Goal: Check status: Check status

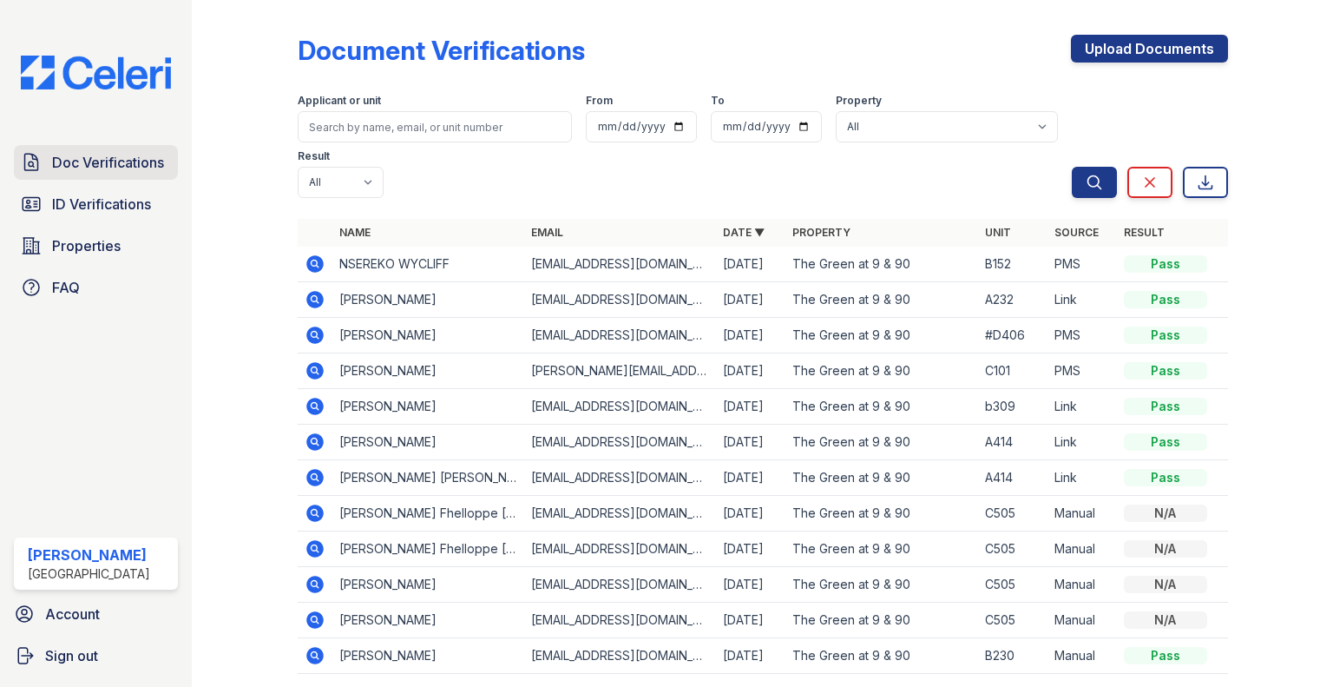
click at [97, 155] on span "Doc Verifications" at bounding box center [108, 162] width 112 height 21
click at [95, 198] on span "ID Verifications" at bounding box center [101, 204] width 99 height 21
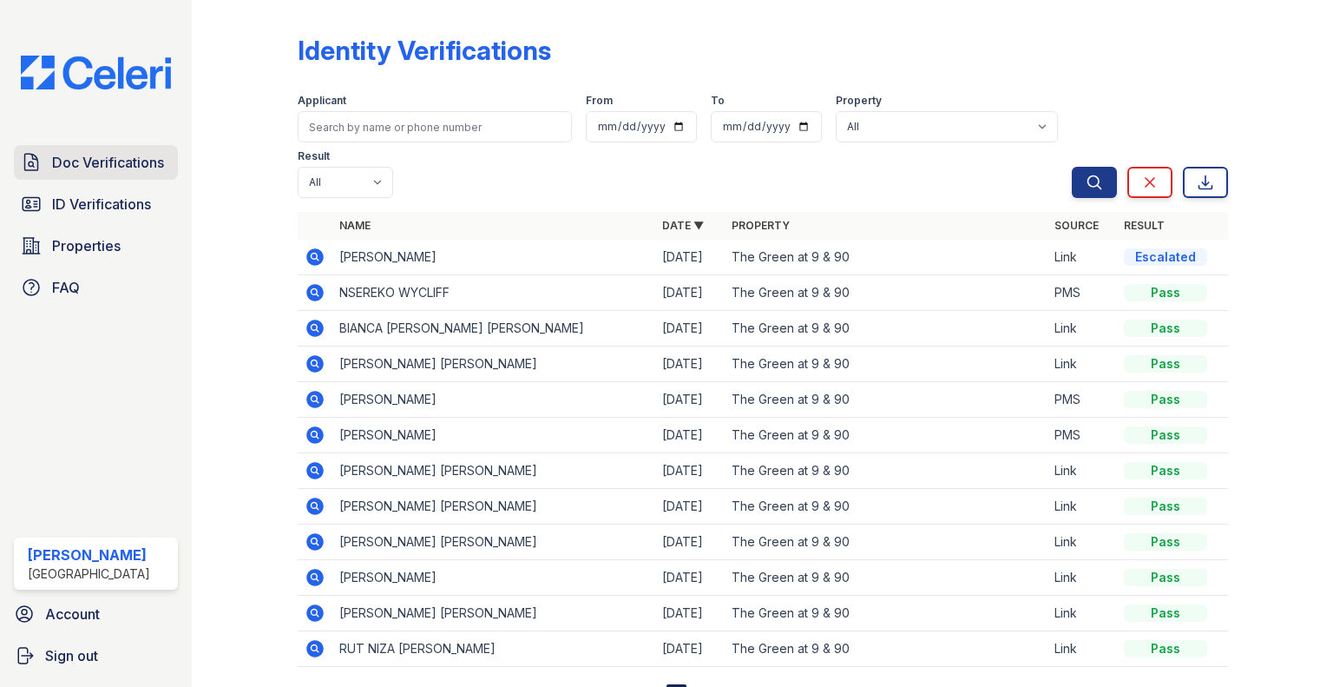
click at [73, 164] on span "Doc Verifications" at bounding box center [108, 162] width 112 height 21
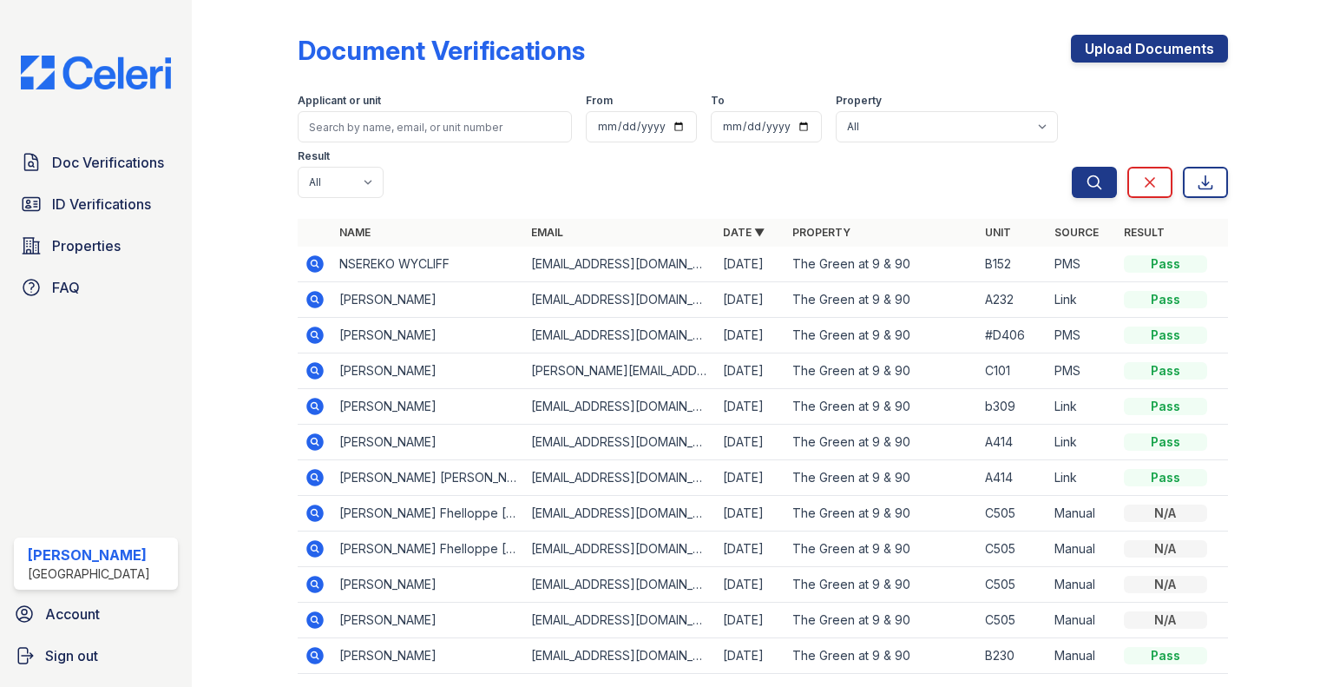
click at [753, 180] on div "Applicant or unit From To Property All The Green at 9 & 90 Result All Pass Caut…" at bounding box center [685, 142] width 774 height 111
click at [101, 169] on span "Doc Verifications" at bounding box center [108, 162] width 112 height 21
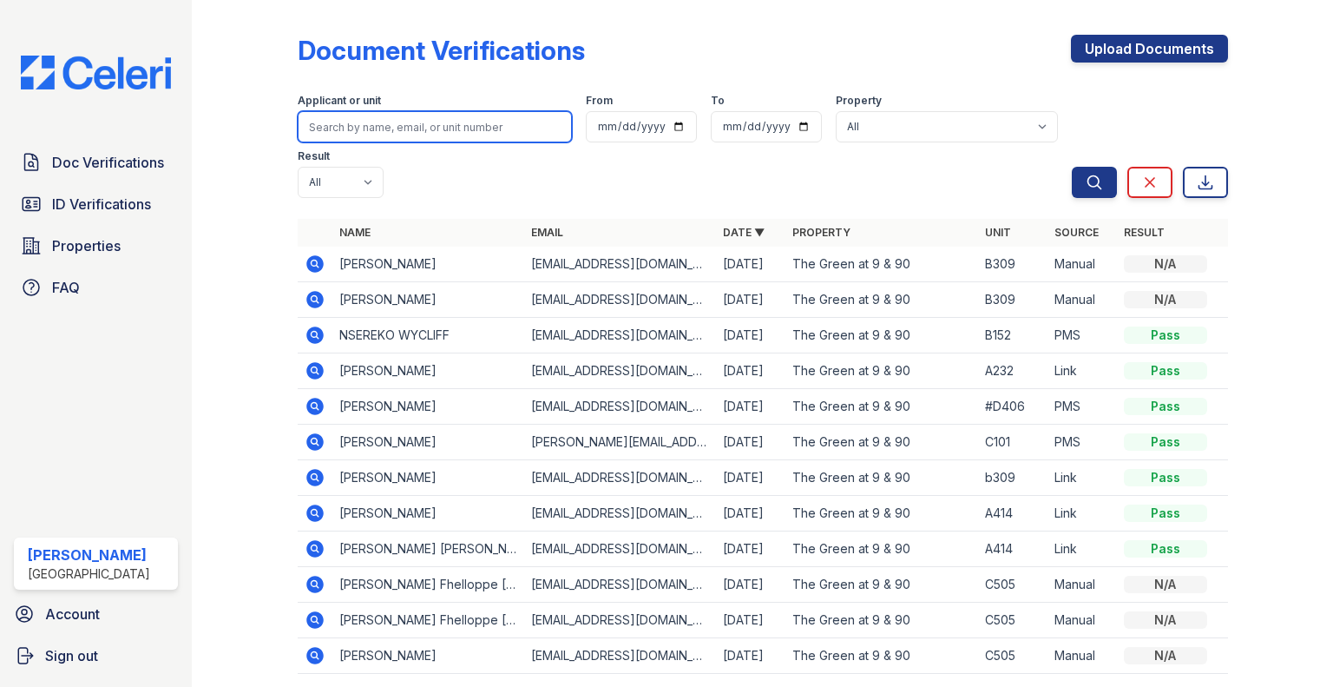
click at [410, 131] on input "search" at bounding box center [435, 126] width 274 height 31
type input "c630"
click at [1072, 167] on button "Search" at bounding box center [1094, 182] width 45 height 31
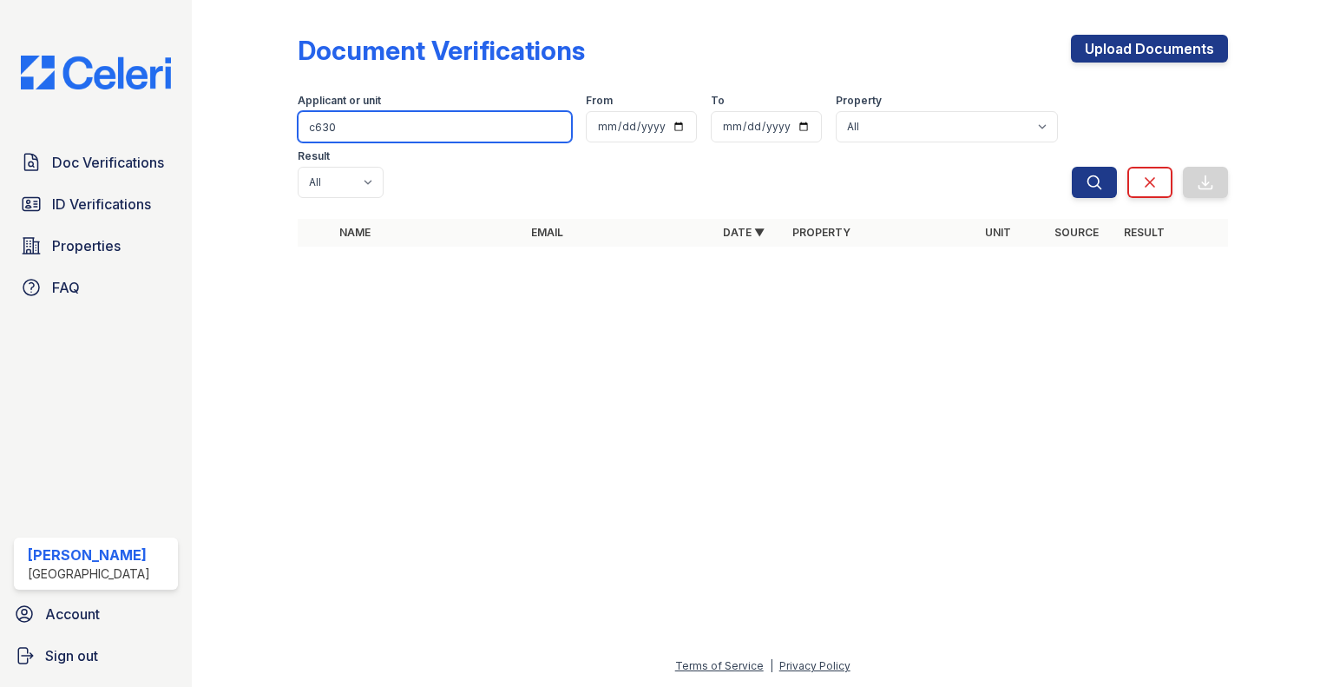
click at [403, 134] on input "c630" at bounding box center [435, 126] width 274 height 31
click at [1072, 167] on button "Search" at bounding box center [1094, 182] width 45 height 31
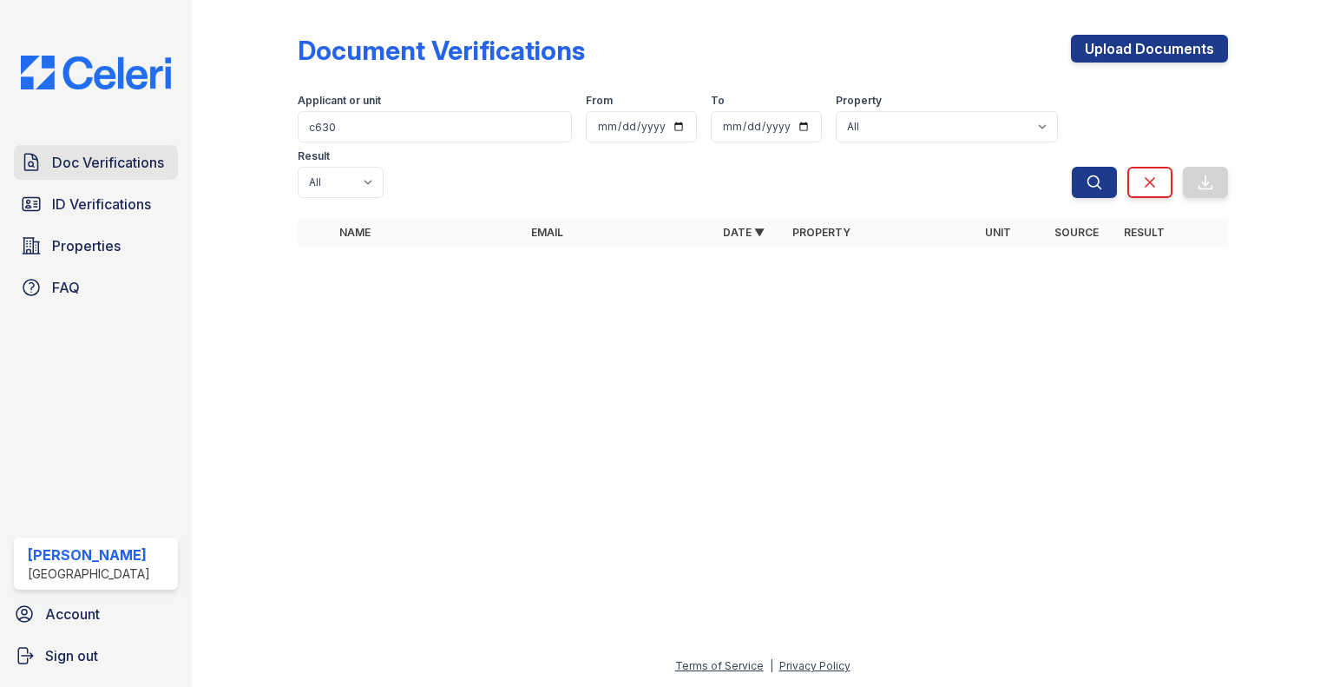
click at [116, 159] on span "Doc Verifications" at bounding box center [108, 162] width 112 height 21
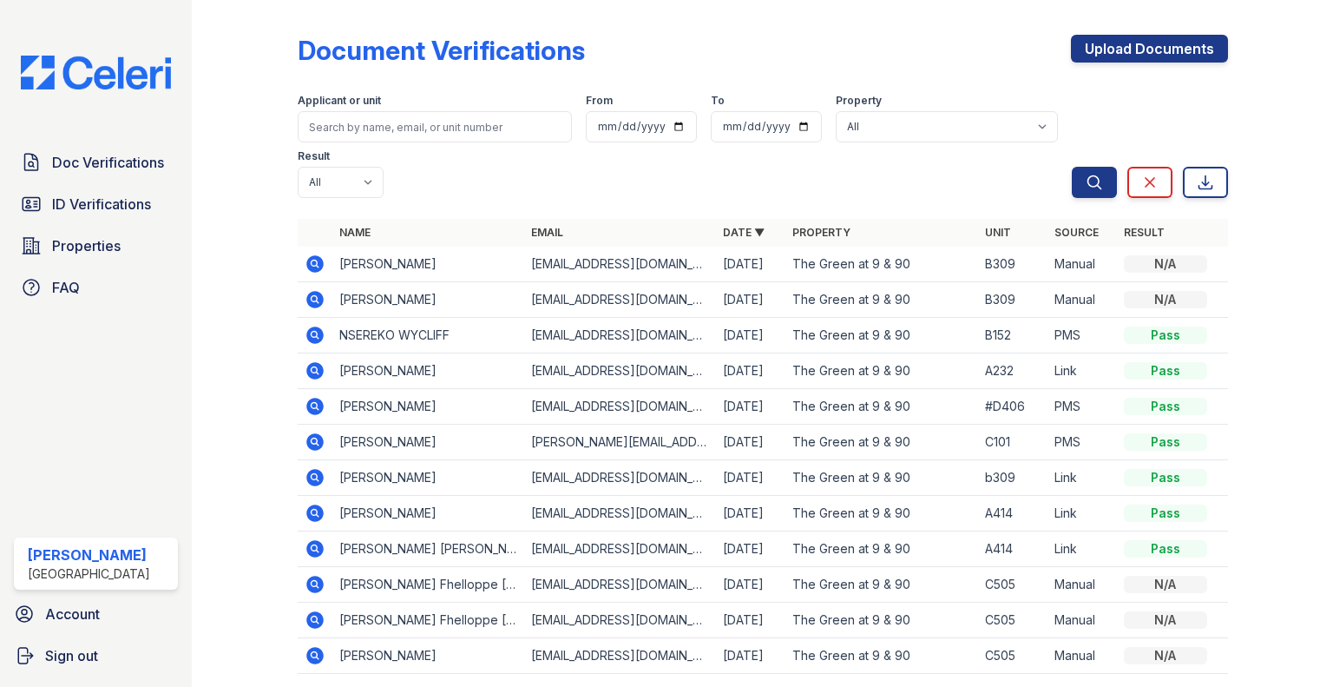
click at [306, 263] on icon at bounding box center [314, 263] width 17 height 17
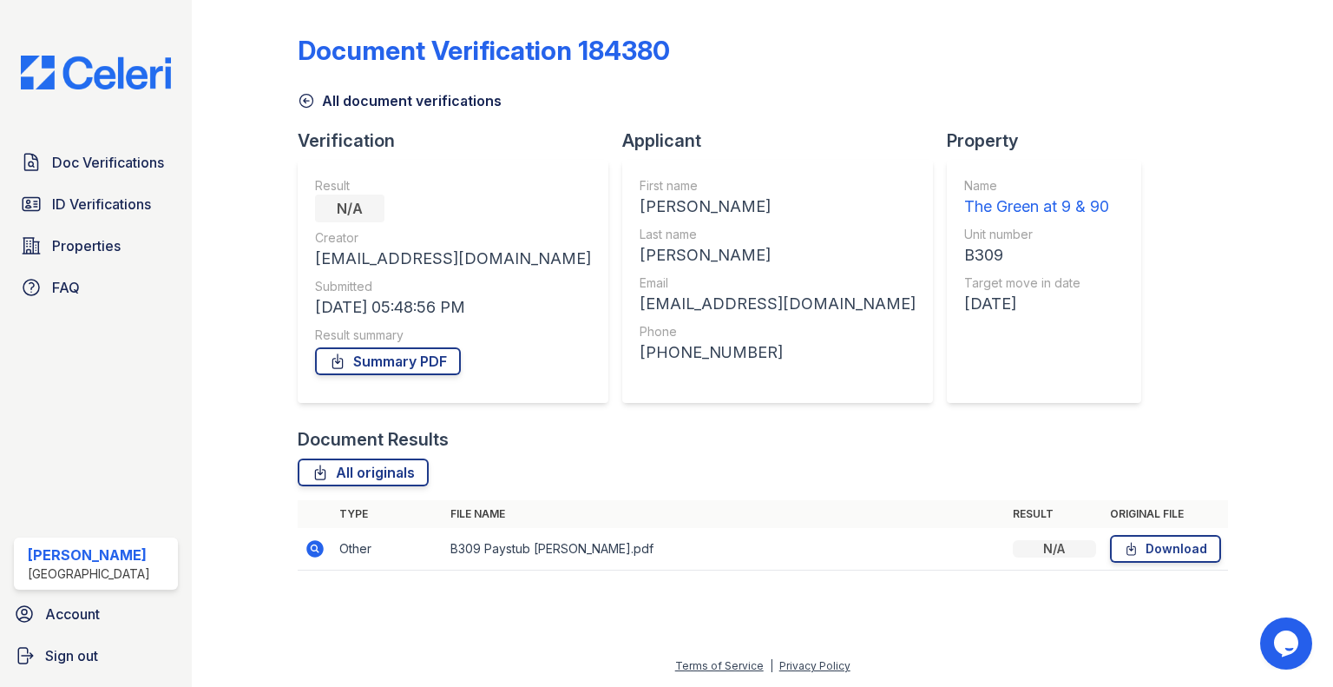
drag, startPoint x: 1332, startPoint y: 243, endPoint x: 1292, endPoint y: 273, distance: 50.4
click at [1330, 279] on div "Document Verification 184380 All document verifications Verification Result N/A…" at bounding box center [763, 343] width 1142 height 687
click at [109, 165] on span "Doc Verifications" at bounding box center [108, 162] width 112 height 21
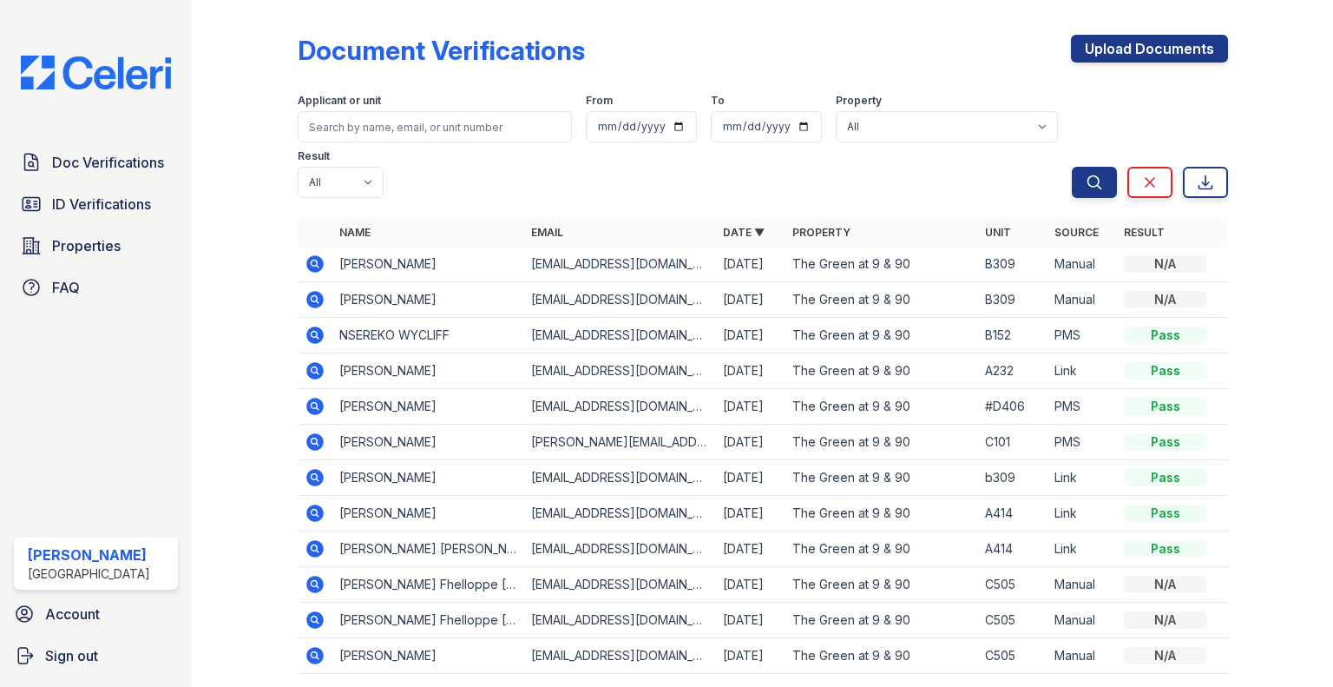
click at [307, 299] on icon at bounding box center [314, 299] width 17 height 17
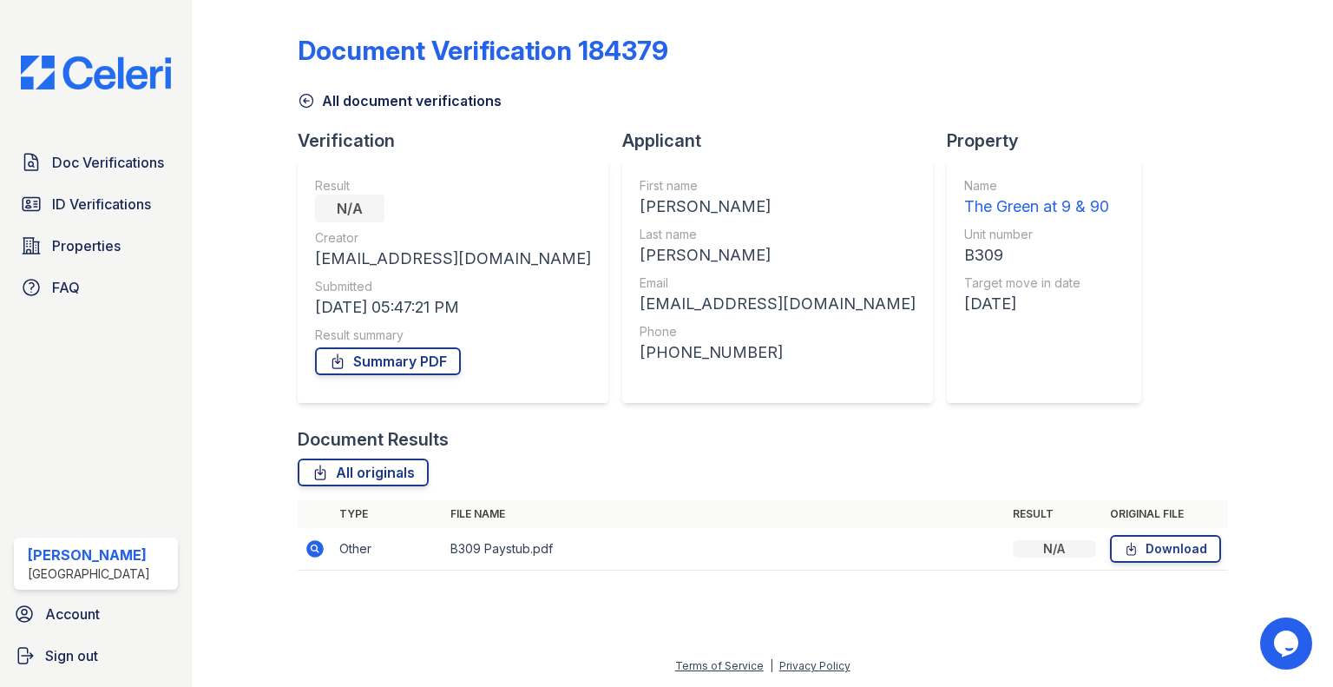
click at [91, 185] on div "Doc Verifications ID Verifications Properties FAQ" at bounding box center [96, 225] width 178 height 160
click at [88, 219] on link "ID Verifications" at bounding box center [96, 204] width 164 height 35
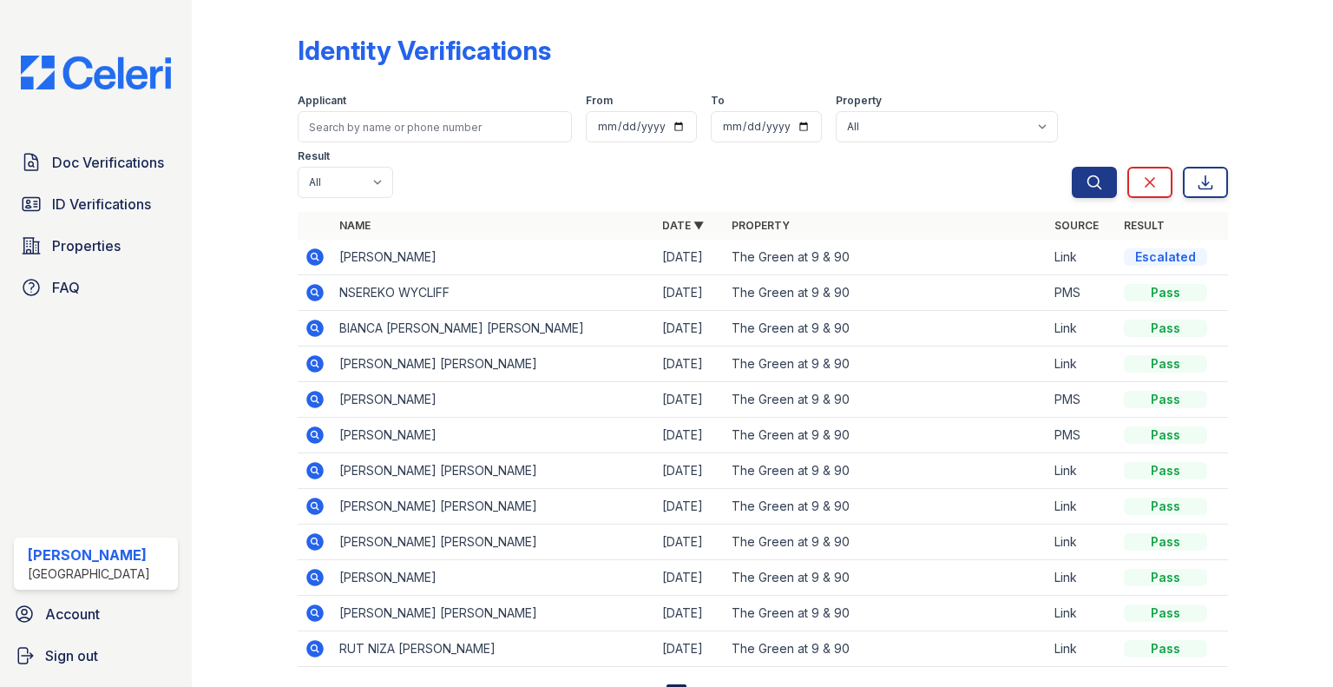
click at [321, 256] on icon at bounding box center [314, 256] width 17 height 17
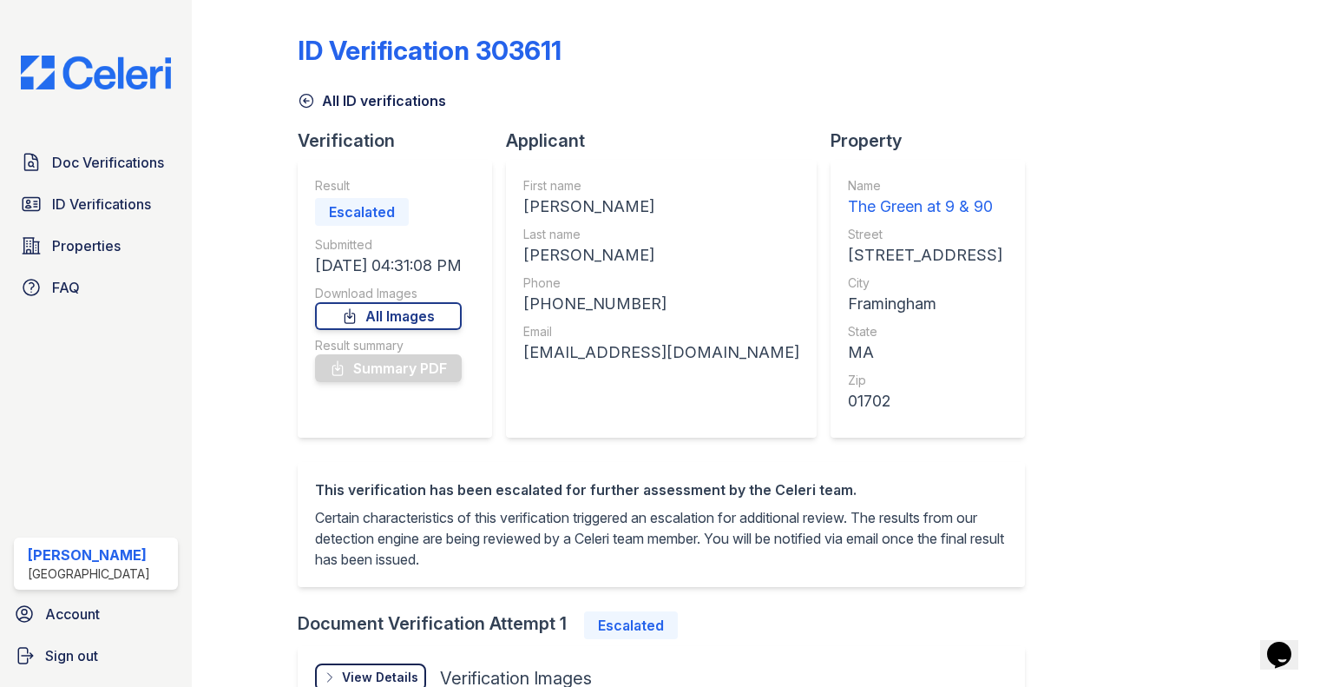
scroll to position [60, 0]
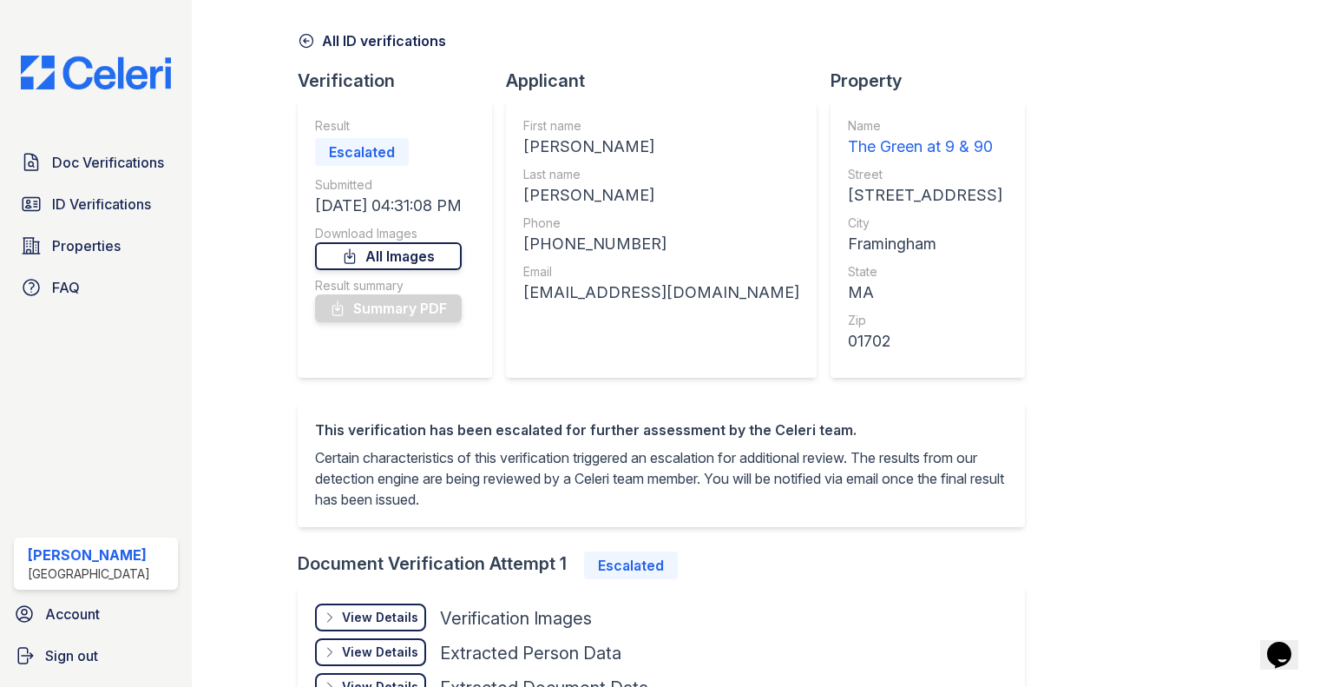
click at [416, 253] on link "All Images" at bounding box center [388, 256] width 147 height 28
click at [370, 622] on div "View Details" at bounding box center [380, 617] width 76 height 17
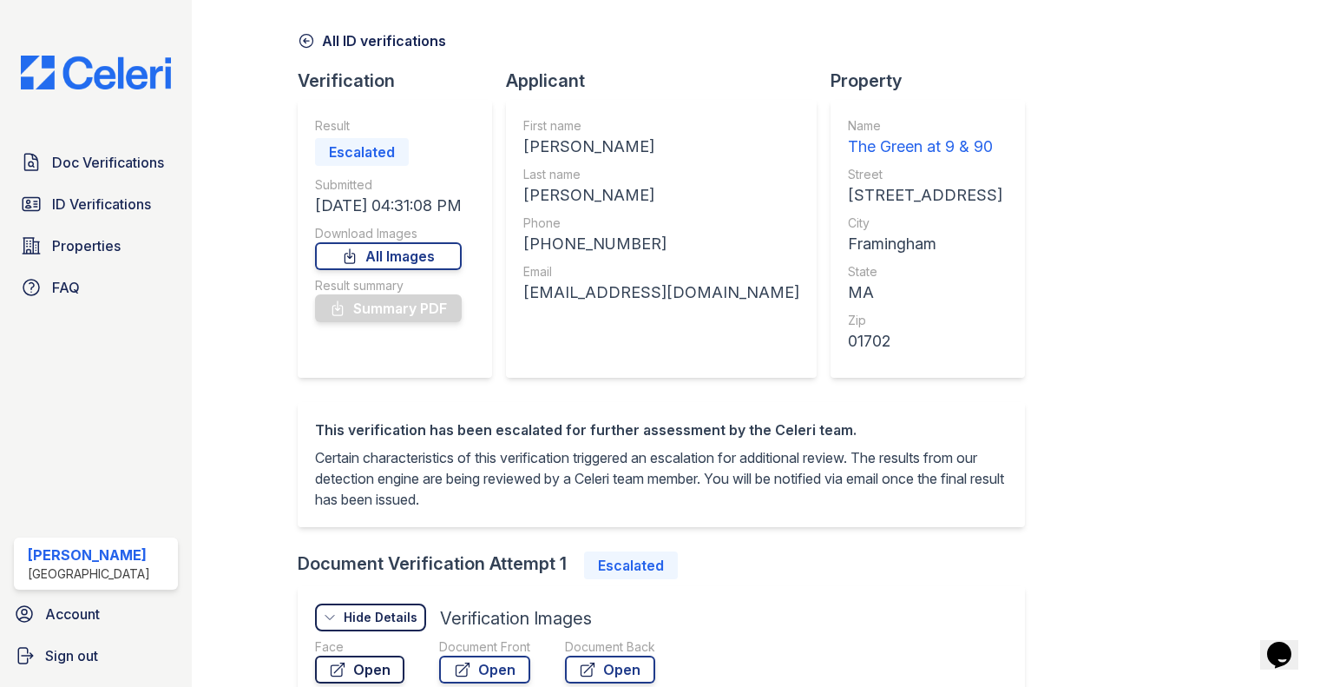
click at [378, 664] on link "Open" at bounding box center [359, 669] width 89 height 28
click at [69, 153] on span "Doc Verifications" at bounding box center [108, 162] width 112 height 21
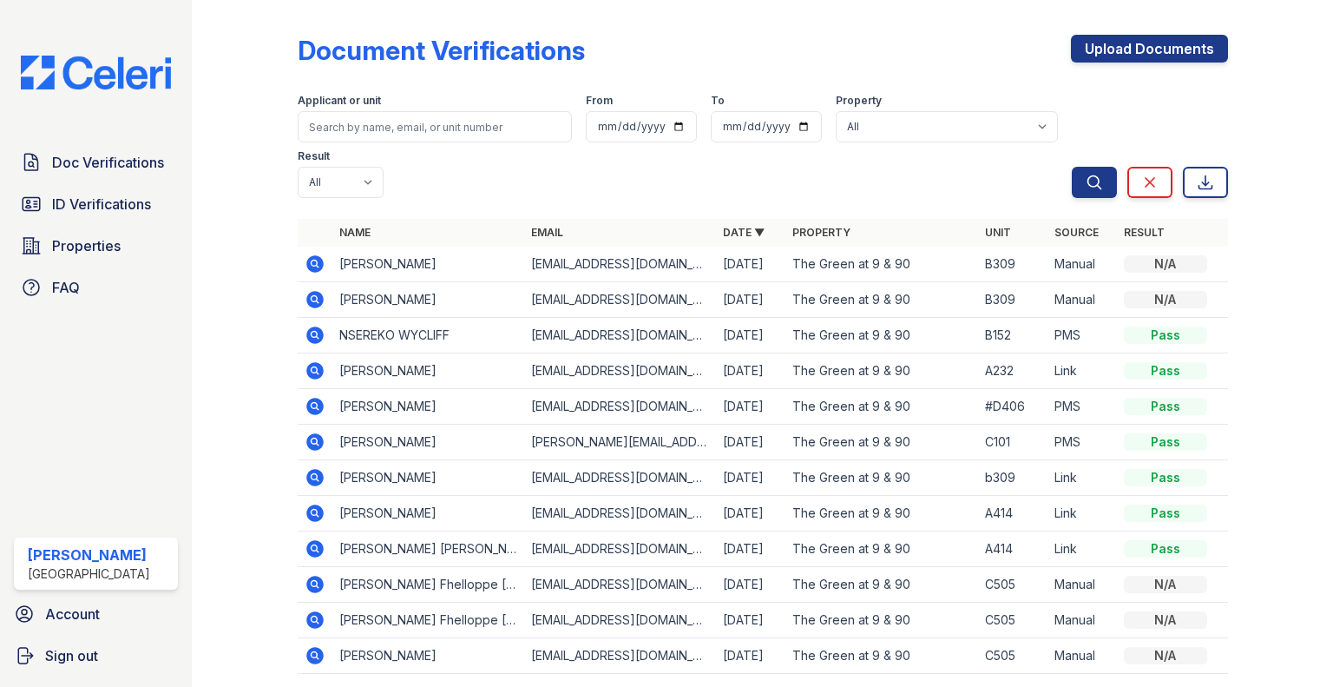
click at [102, 74] on img at bounding box center [96, 73] width 178 height 34
